Goal: Task Accomplishment & Management: Manage account settings

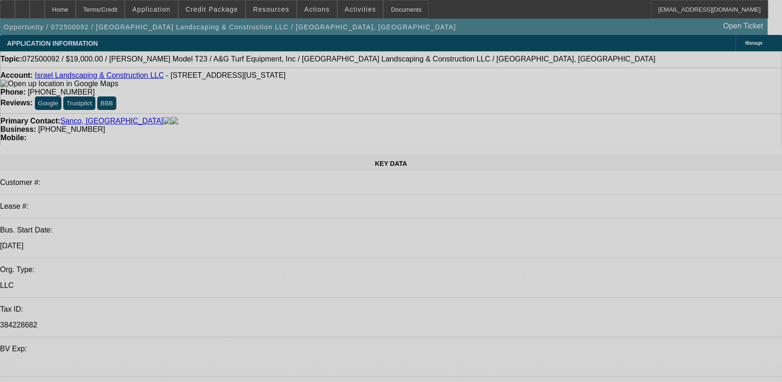
select select "0"
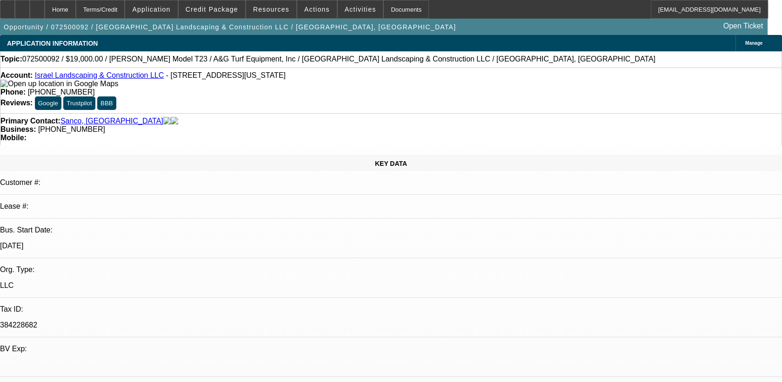
select select "2"
select select "0"
select select "2"
select select "0"
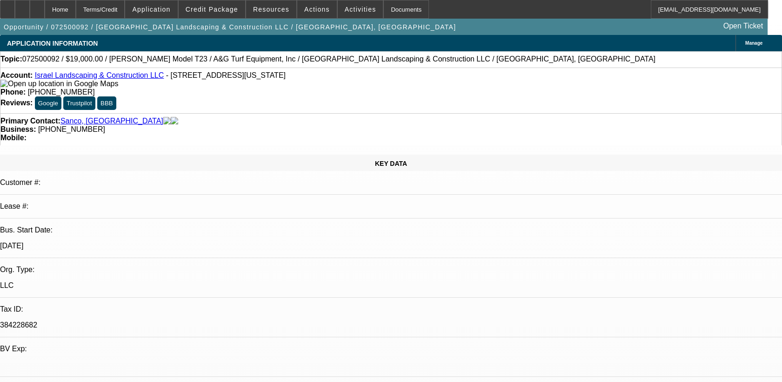
select select "0"
select select "2"
select select "0"
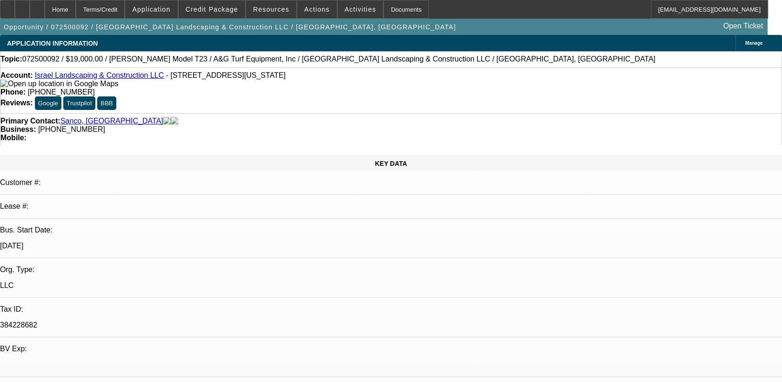
select select "0"
select select "1"
select select "2"
select select "6"
select select "1"
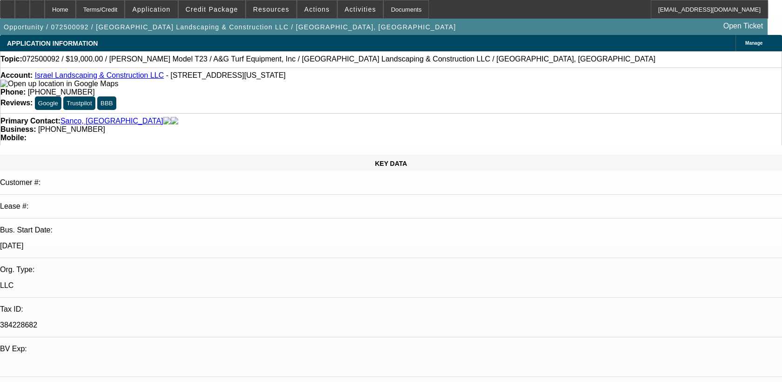
select select "2"
select select "6"
select select "1"
select select "2"
select select "6"
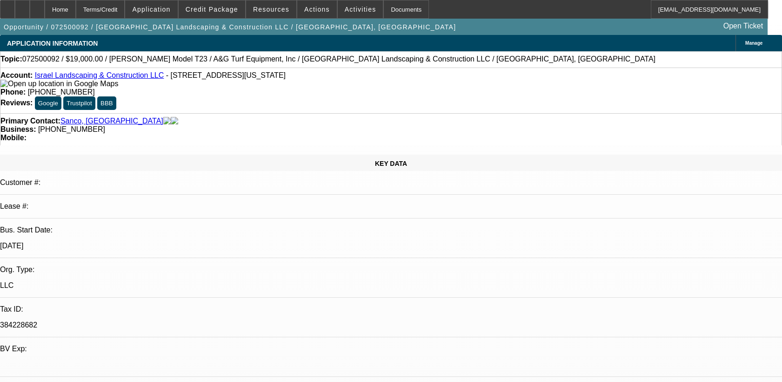
select select "1"
select select "6"
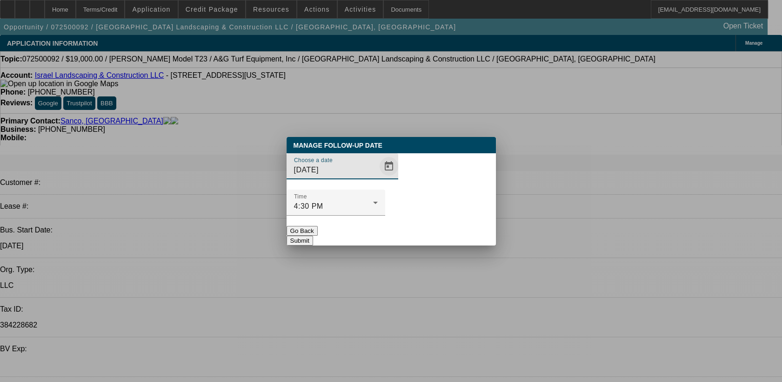
click at [378, 177] on span "Open calendar" at bounding box center [389, 166] width 22 height 22
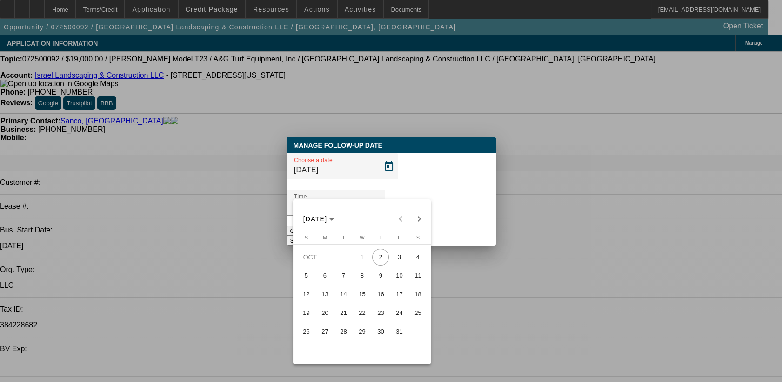
click at [402, 264] on span "3" at bounding box center [399, 256] width 17 height 17
type input "[DATE]"
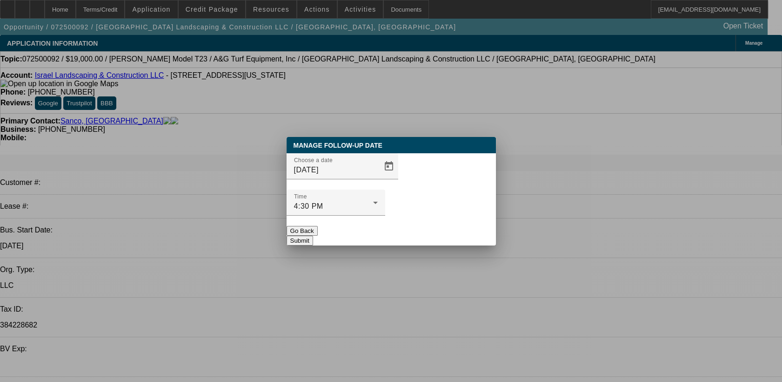
click at [402, 264] on div at bounding box center [391, 191] width 782 height 382
click at [313, 235] on button "Submit" at bounding box center [300, 240] width 27 height 10
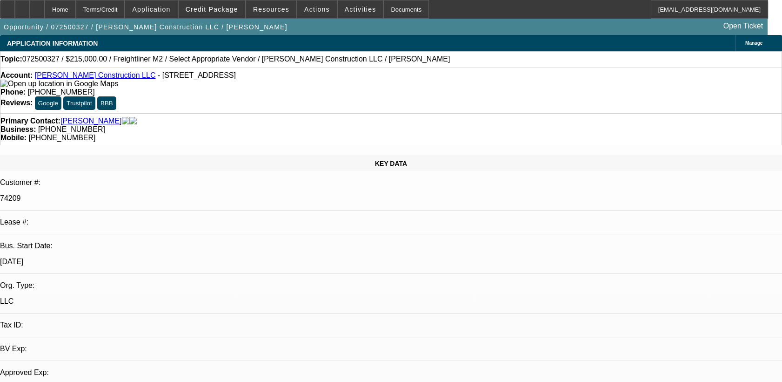
select select "0"
select select "2"
select select "0.1"
select select "1"
select select "2"
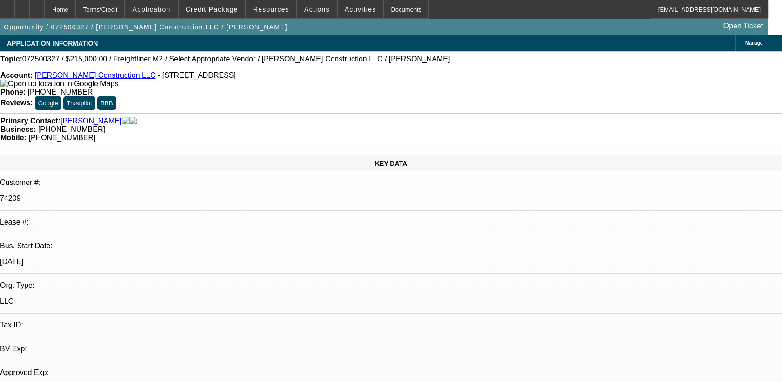
select select "4"
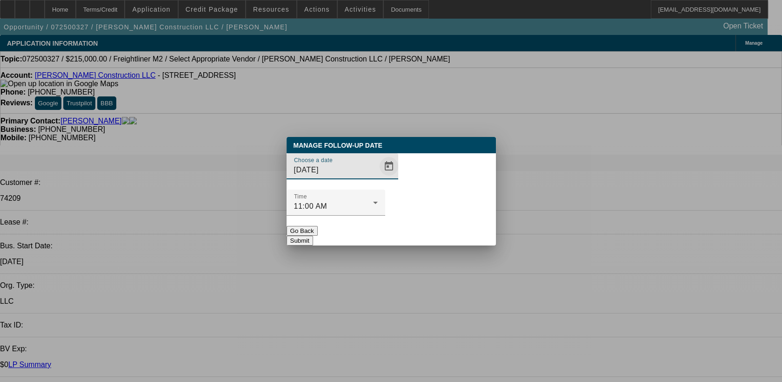
click at [378, 177] on span "Open calendar" at bounding box center [389, 166] width 22 height 22
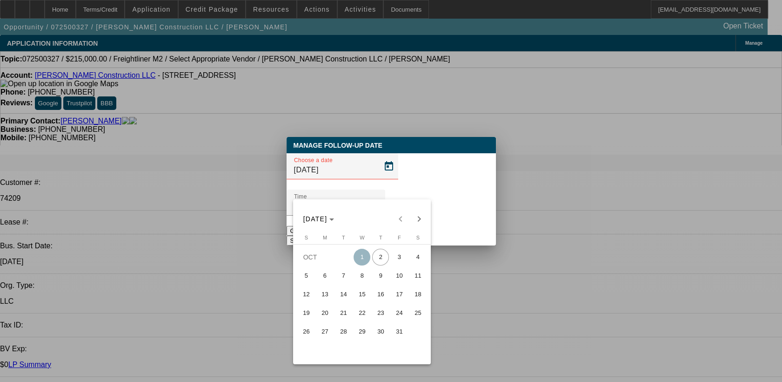
click at [402, 263] on span "3" at bounding box center [399, 256] width 17 height 17
type input "[DATE]"
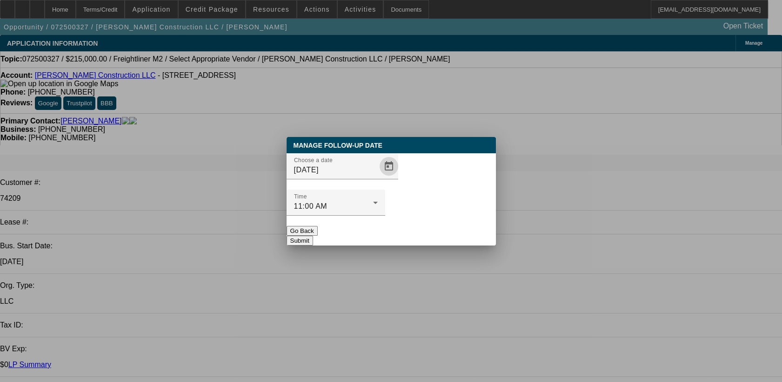
click at [313, 235] on button "Submit" at bounding box center [300, 240] width 27 height 10
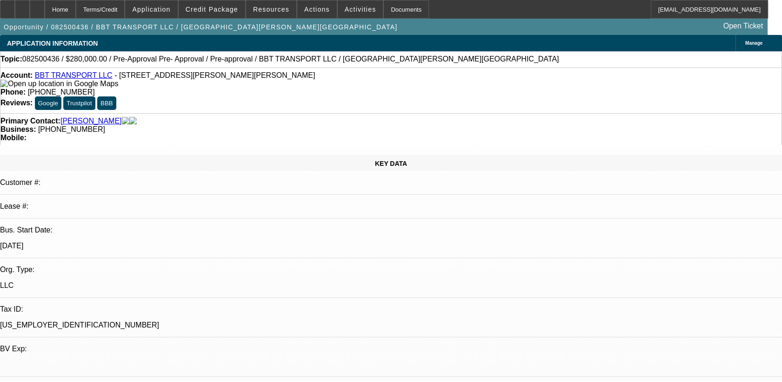
select select "0"
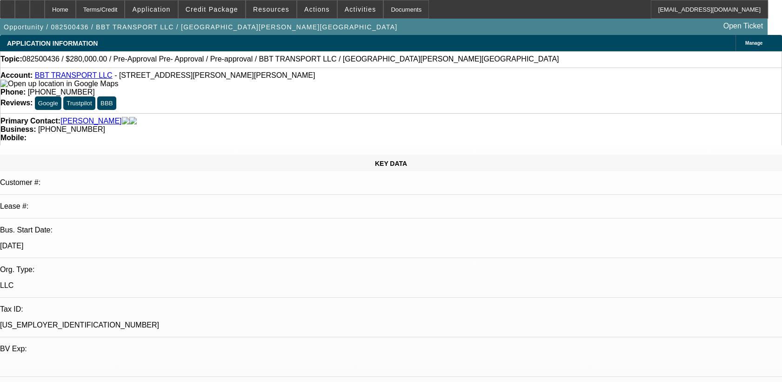
select select "0"
select select "1"
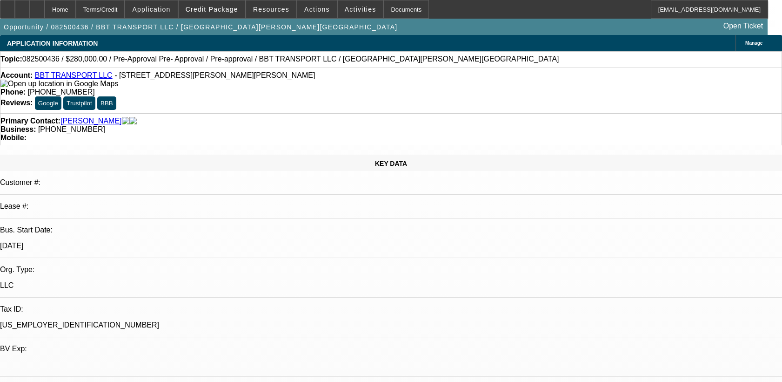
select select "6"
